Goal: Find specific page/section: Find specific page/section

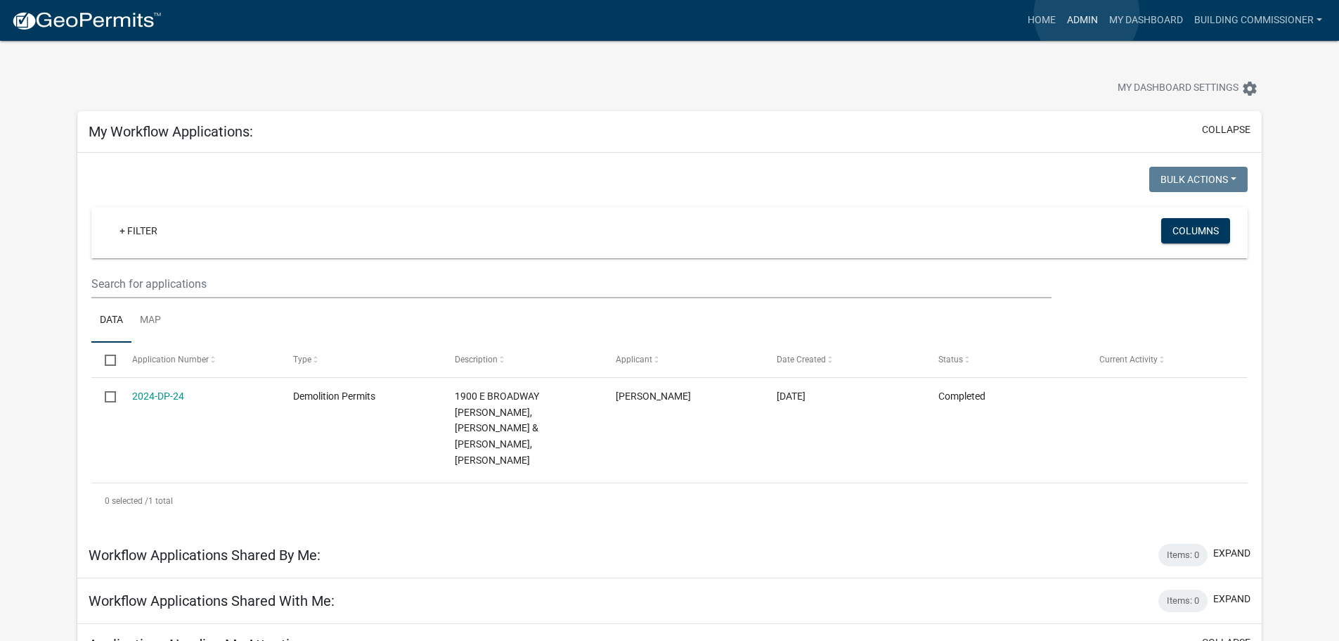
click at [1087, 14] on link "Admin" at bounding box center [1083, 20] width 42 height 27
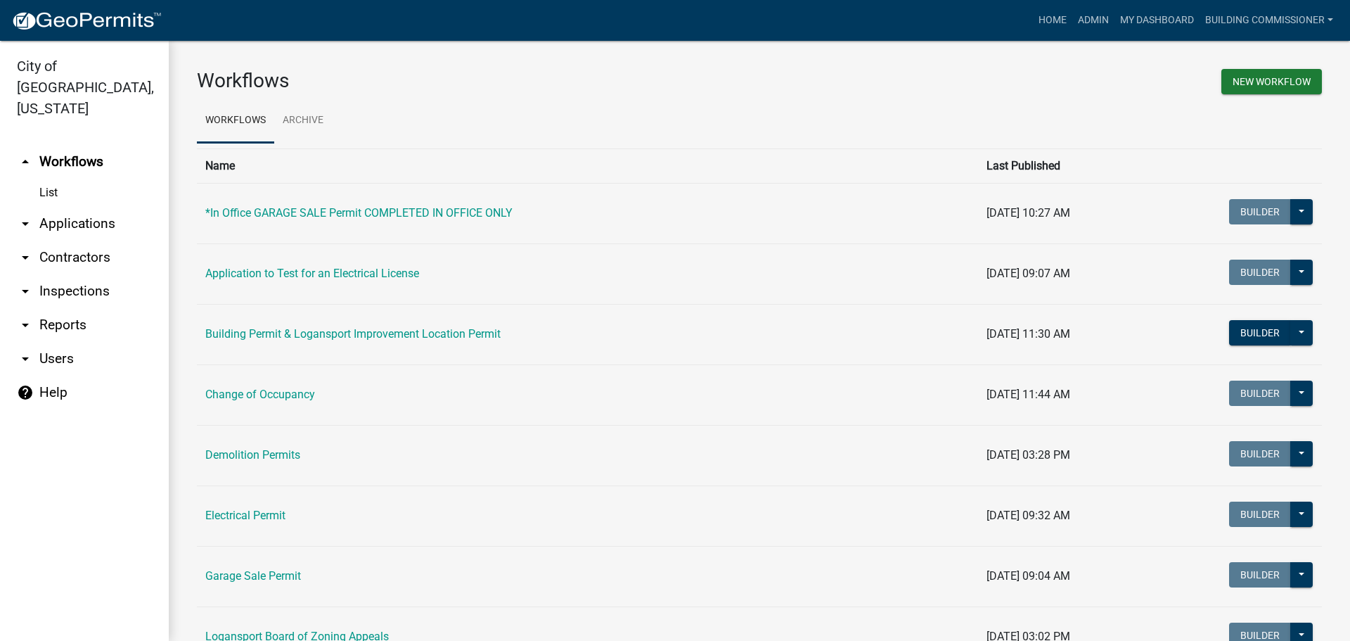
click at [58, 207] on link "arrow_drop_down Applications" at bounding box center [84, 224] width 169 height 34
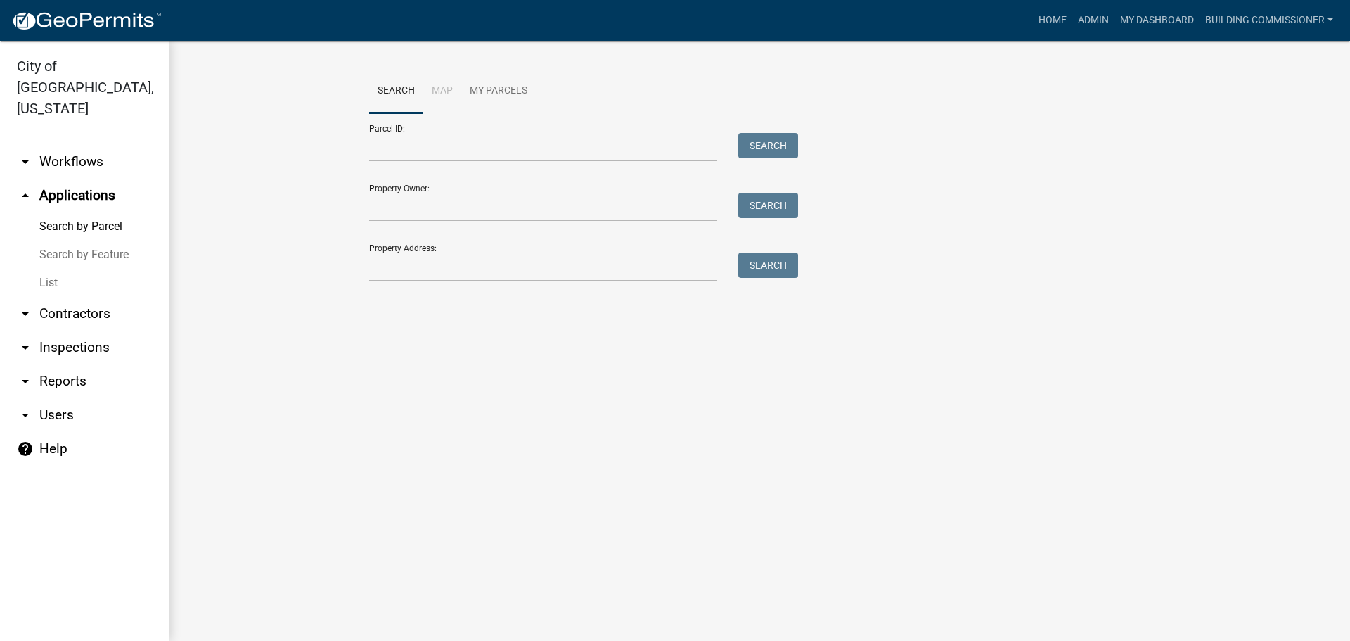
click at [44, 269] on link "List" at bounding box center [84, 283] width 169 height 28
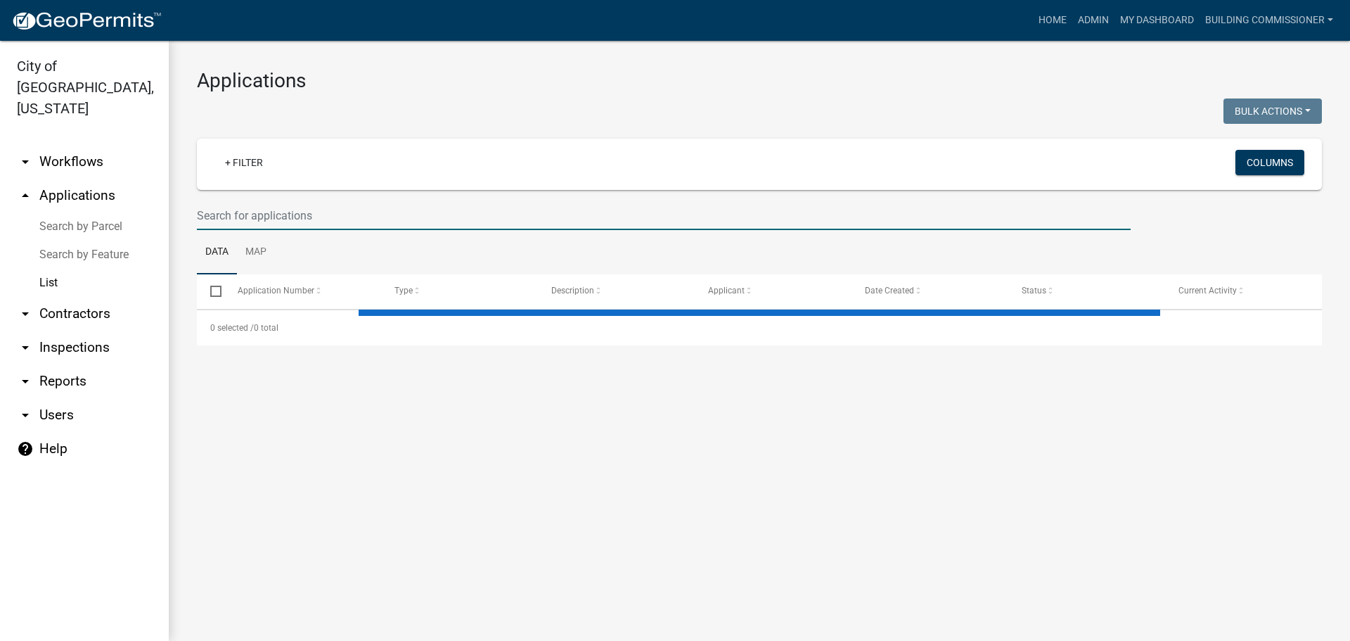
click at [237, 210] on input "text" at bounding box center [664, 215] width 934 height 29
select select "3: 100"
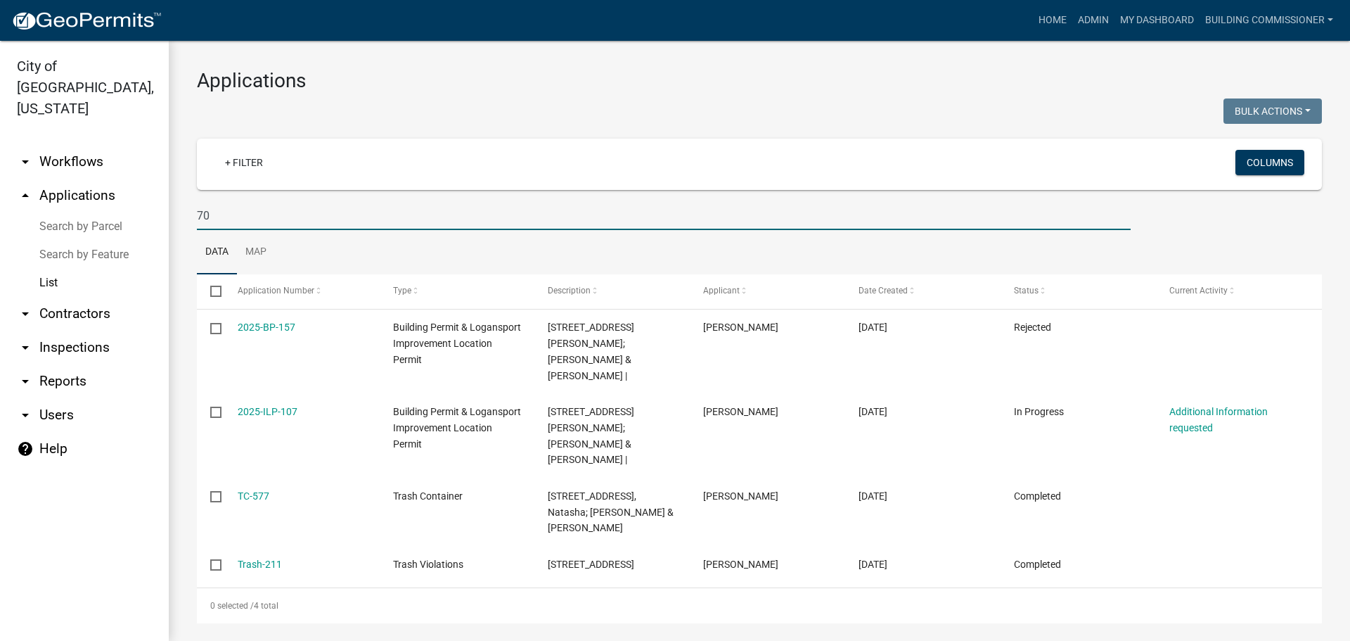
type input "7"
select select "3: 100"
type input "70 18th"
